Goal: Find specific page/section: Find specific page/section

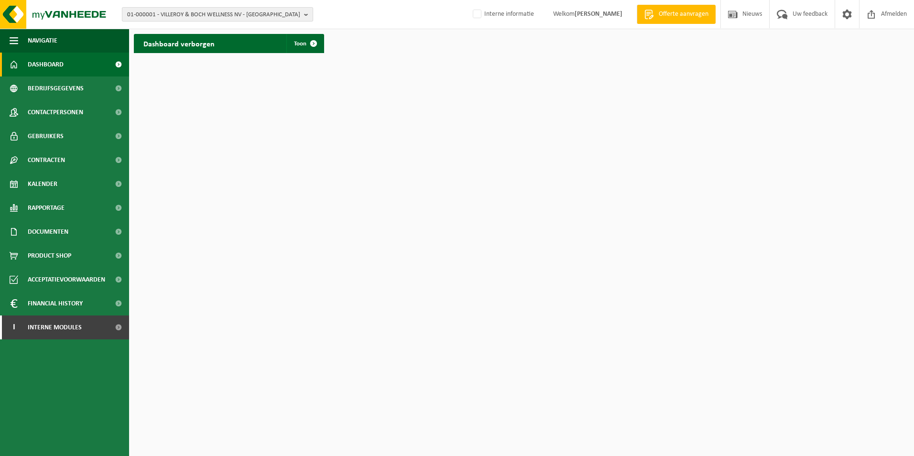
click at [212, 16] on span "01-000001 - VILLEROY & BOCH WELLNESS NV - ROESELARE" at bounding box center [213, 15] width 173 height 14
click at [206, 32] on input "text" at bounding box center [217, 30] width 186 height 12
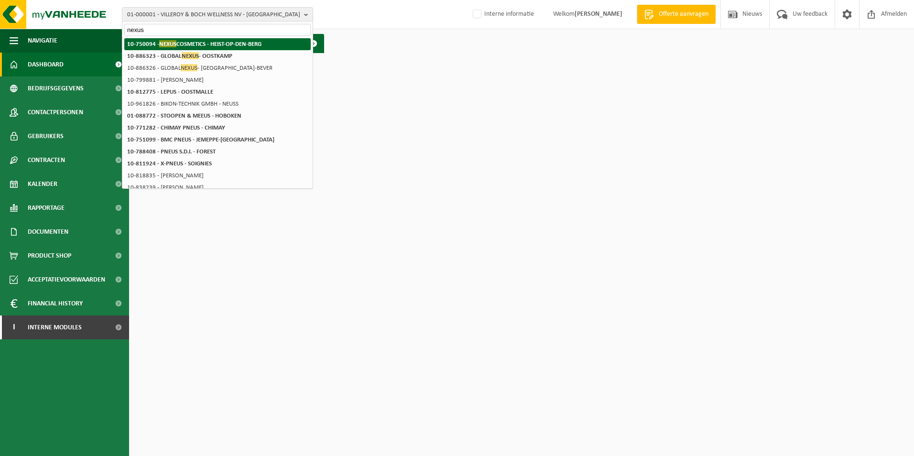
type input "nexus"
click at [262, 45] on strong "10-750094 - NEXUS COSMETICS - HEIST-OP-DEN-BERG" at bounding box center [194, 43] width 134 height 7
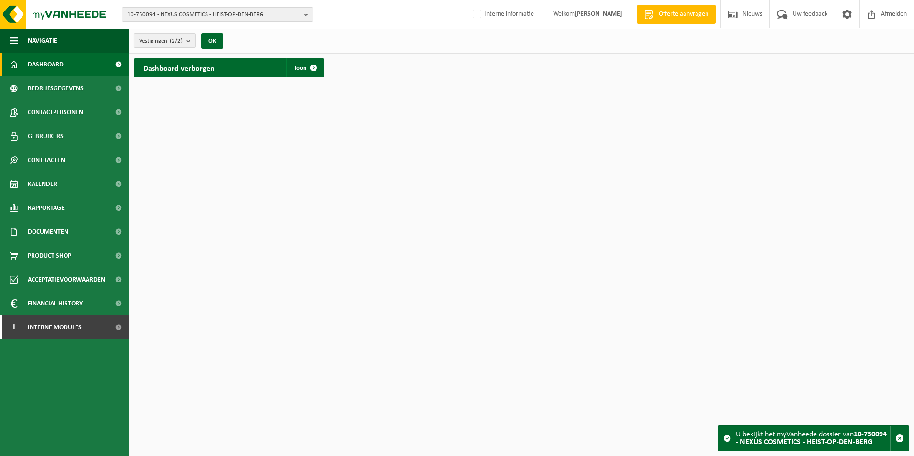
click at [190, 43] on b "submit" at bounding box center [190, 40] width 9 height 13
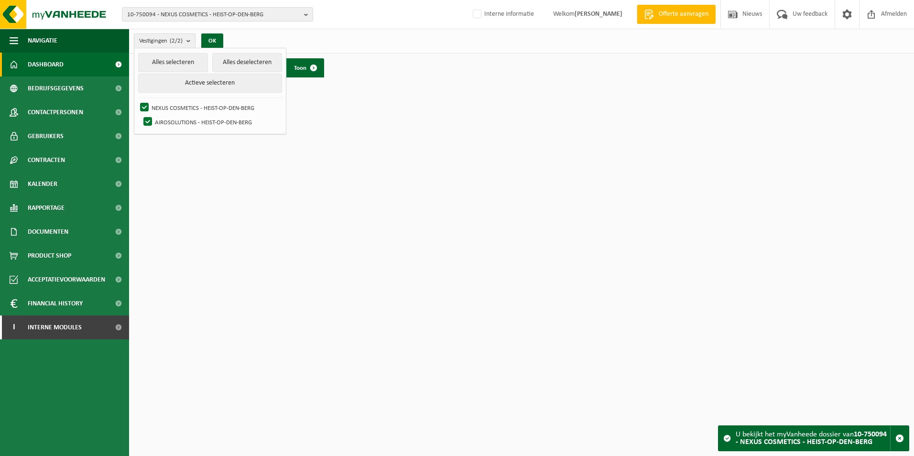
click at [296, 179] on html "10-750094 - NEXUS COSMETICS - HEIST-OP-DEN-BERG 10-750094 - NEXUS COSMETICS - H…" at bounding box center [457, 228] width 914 height 456
click at [312, 69] on span at bounding box center [313, 67] width 19 height 19
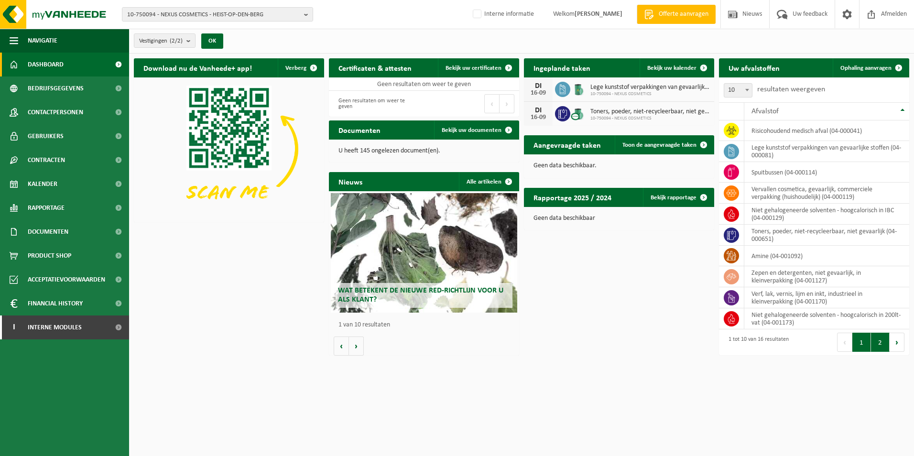
click at [876, 340] on button "2" at bounding box center [880, 342] width 19 height 19
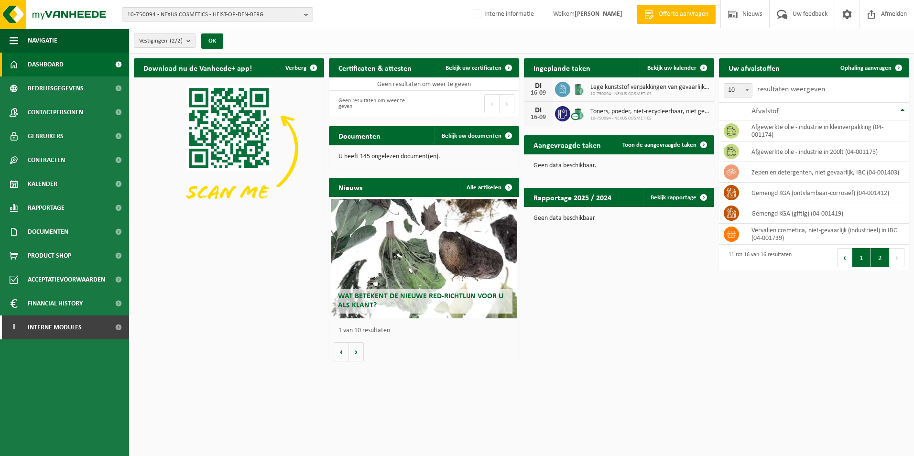
click at [859, 256] on button "1" at bounding box center [862, 257] width 19 height 19
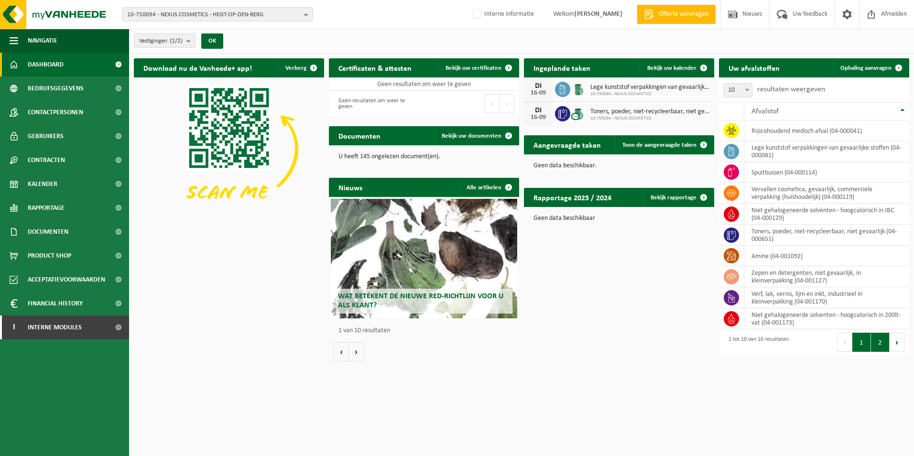
click at [882, 348] on button "2" at bounding box center [880, 342] width 19 height 19
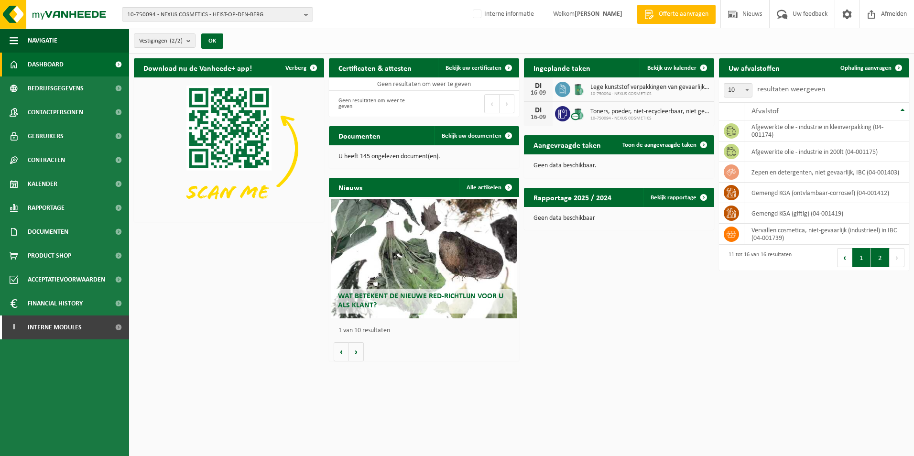
click at [859, 258] on button "1" at bounding box center [862, 257] width 19 height 19
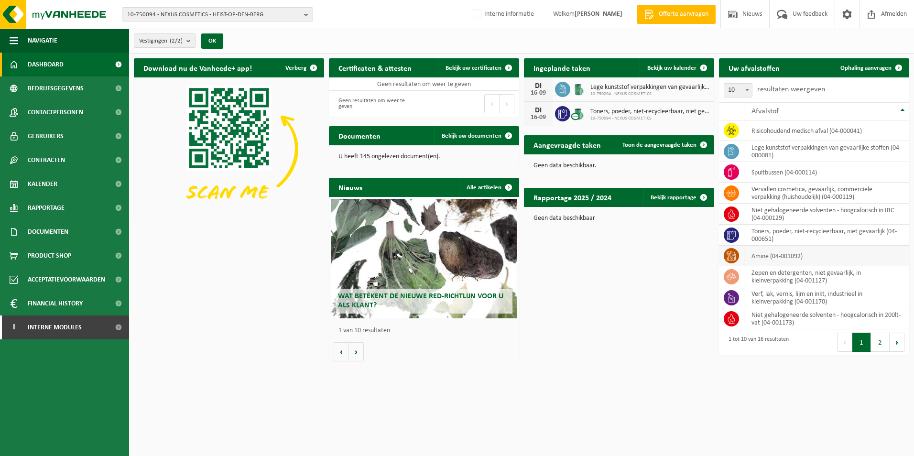
click at [726, 255] on span at bounding box center [731, 255] width 15 height 15
click at [766, 257] on td "amine (04-001092)" at bounding box center [826, 256] width 165 height 21
drag, startPoint x: 766, startPoint y: 257, endPoint x: 820, endPoint y: 259, distance: 55.0
click at [820, 259] on td "amine (04-001092)" at bounding box center [826, 256] width 165 height 21
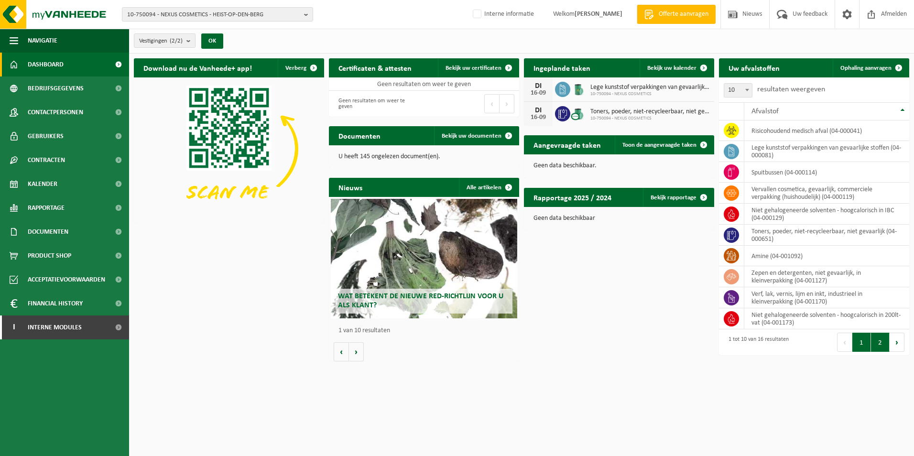
click at [875, 343] on button "2" at bounding box center [880, 342] width 19 height 19
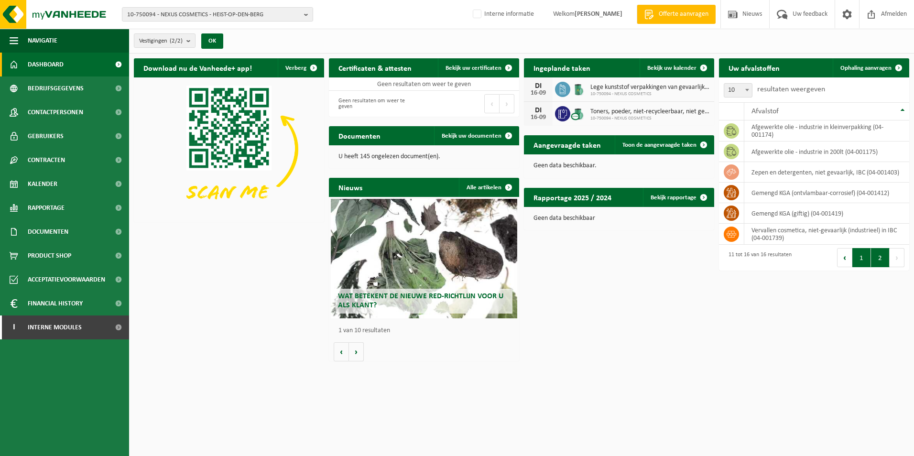
click at [862, 254] on button "1" at bounding box center [862, 257] width 19 height 19
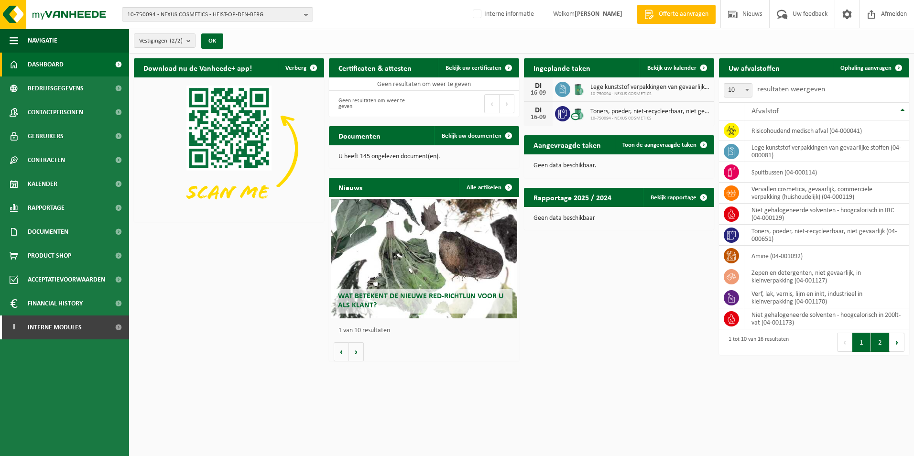
click at [879, 343] on button "2" at bounding box center [880, 342] width 19 height 19
